Goal: Information Seeking & Learning: Learn about a topic

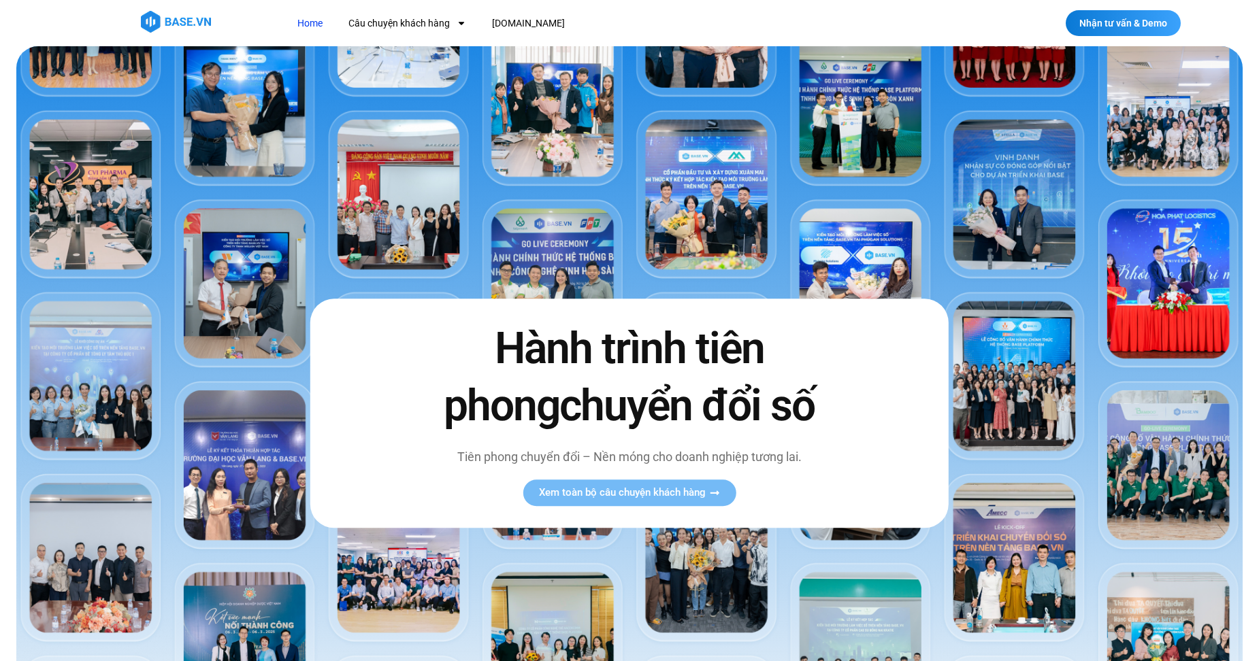
click at [661, 497] on span "Xem toàn bộ câu chuyện khách hàng" at bounding box center [622, 493] width 167 height 10
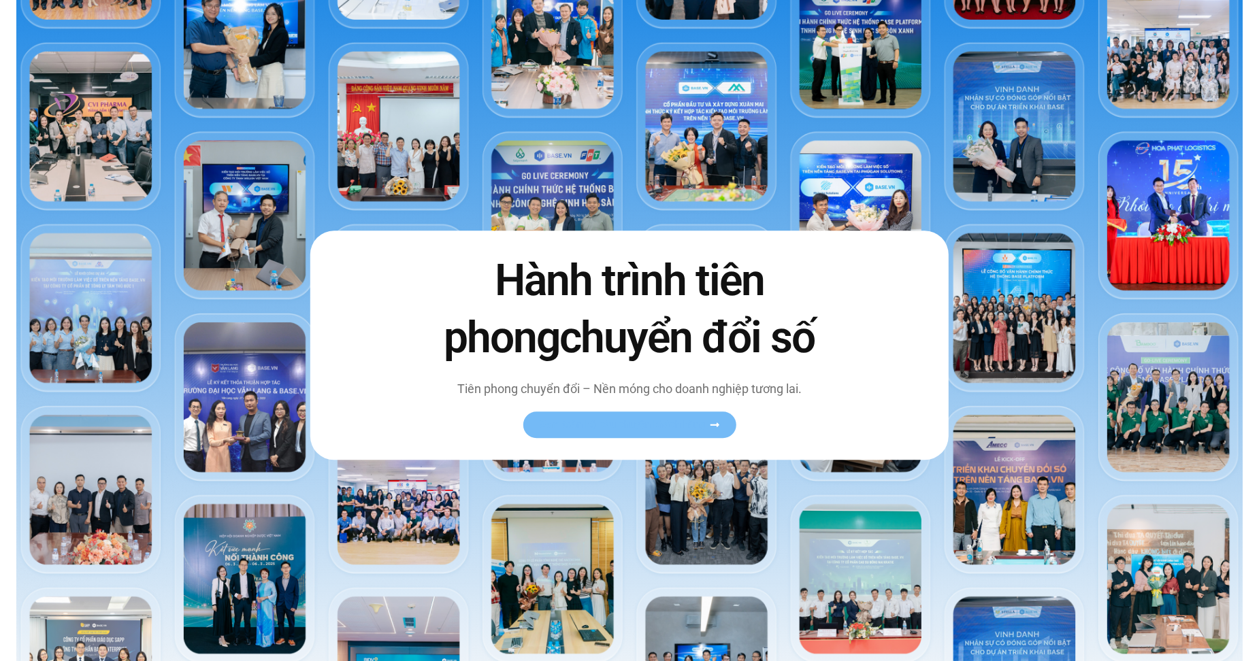
click at [615, 430] on span "Xem toàn bộ câu chuyện khách hàng" at bounding box center [622, 425] width 167 height 10
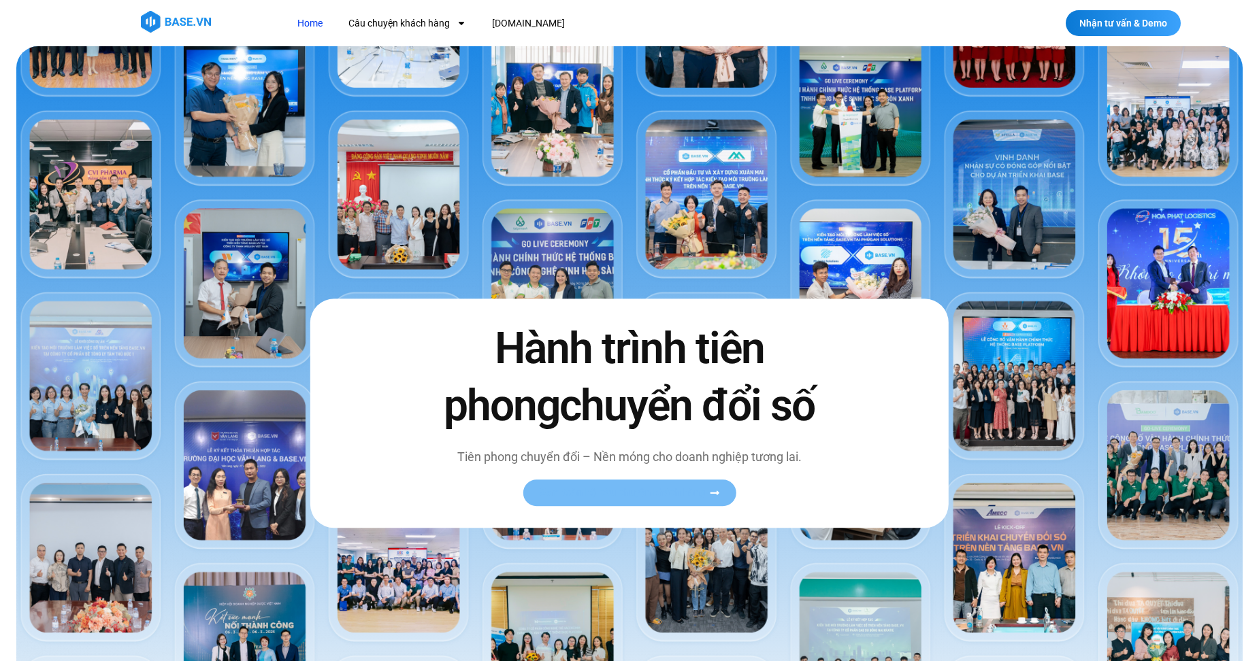
click at [621, 486] on link "Xem toàn bộ câu chuyện khách hàng" at bounding box center [629, 493] width 213 height 27
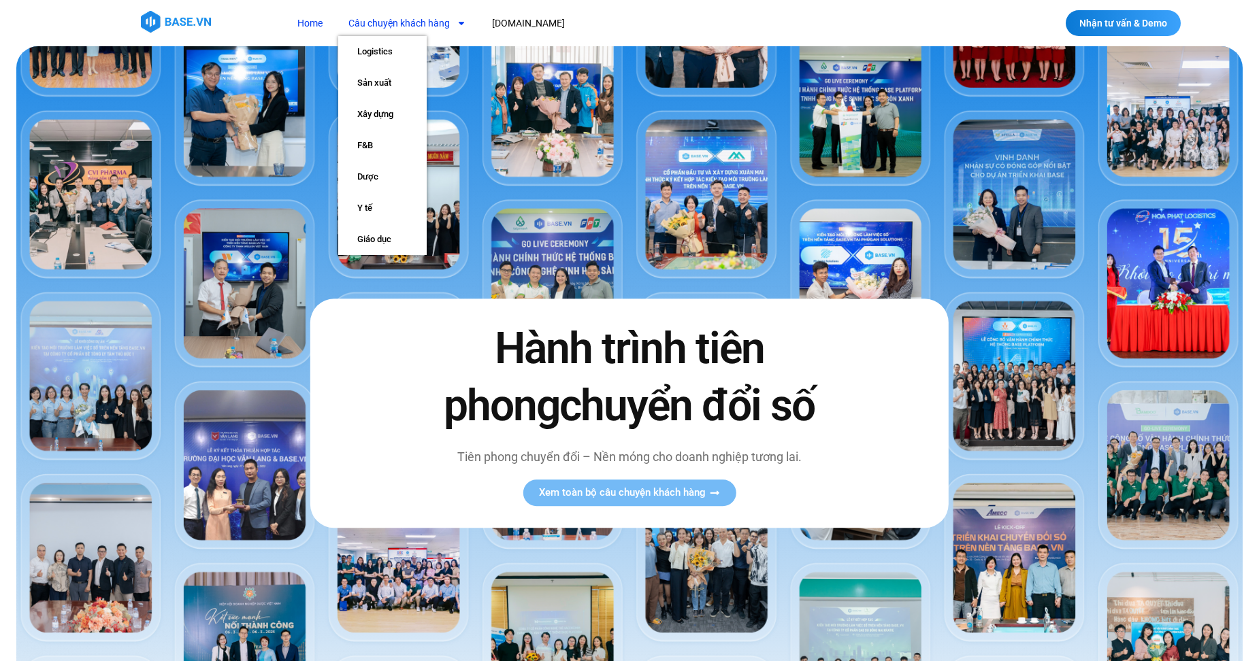
click at [376, 20] on link "Câu chuyện khách hàng" at bounding box center [407, 23] width 138 height 25
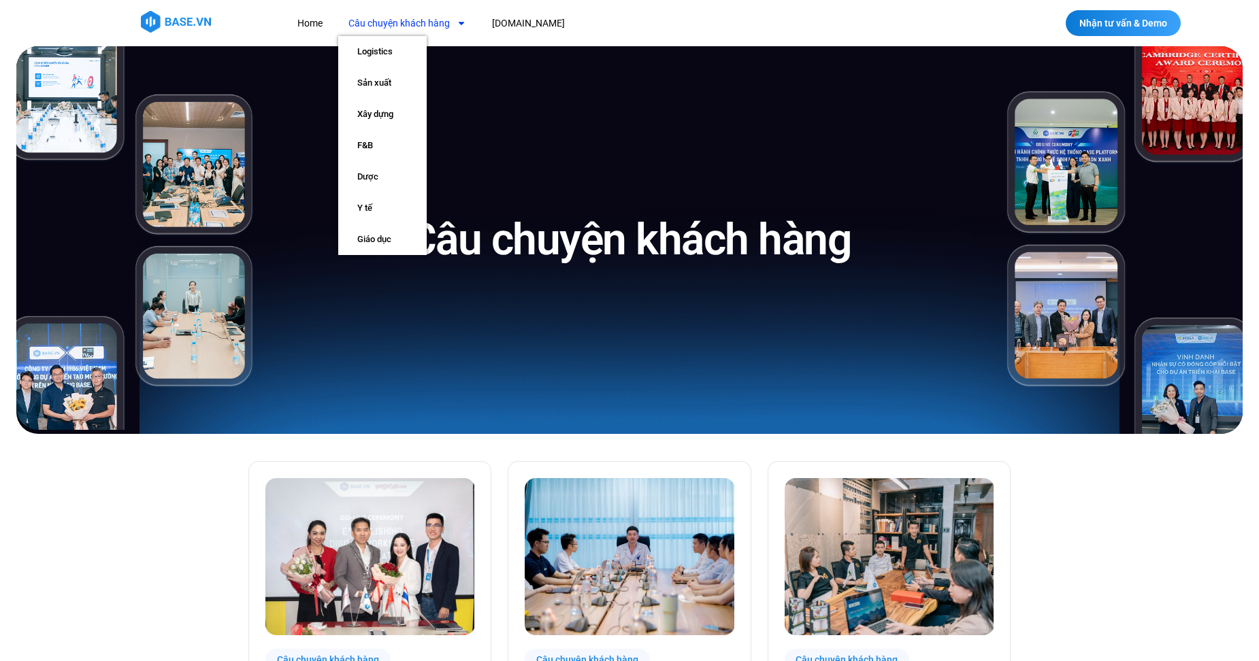
click at [415, 24] on link "Câu chuyện khách hàng" at bounding box center [407, 23] width 138 height 25
